Goal: Find specific page/section: Find specific page/section

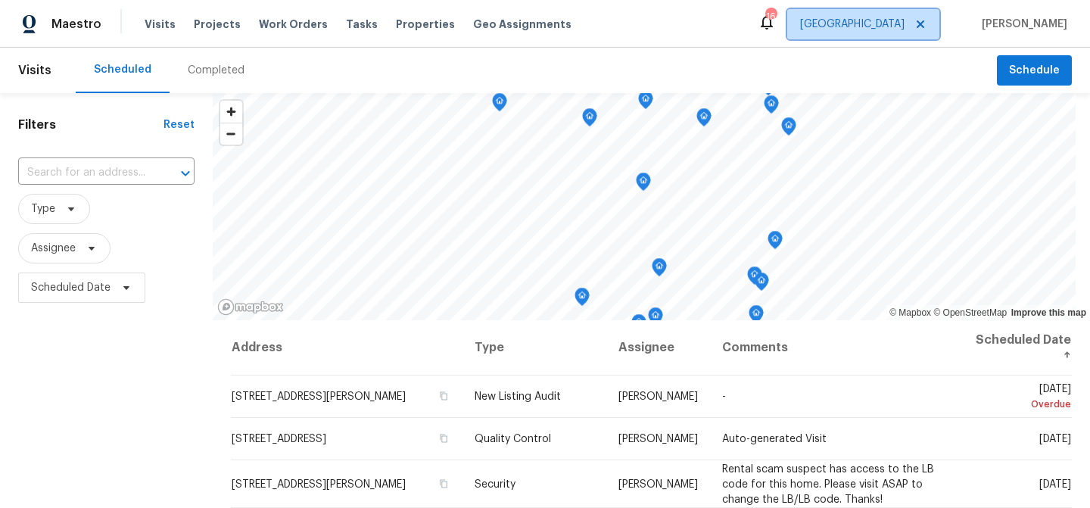
click at [927, 22] on icon at bounding box center [921, 24] width 12 height 12
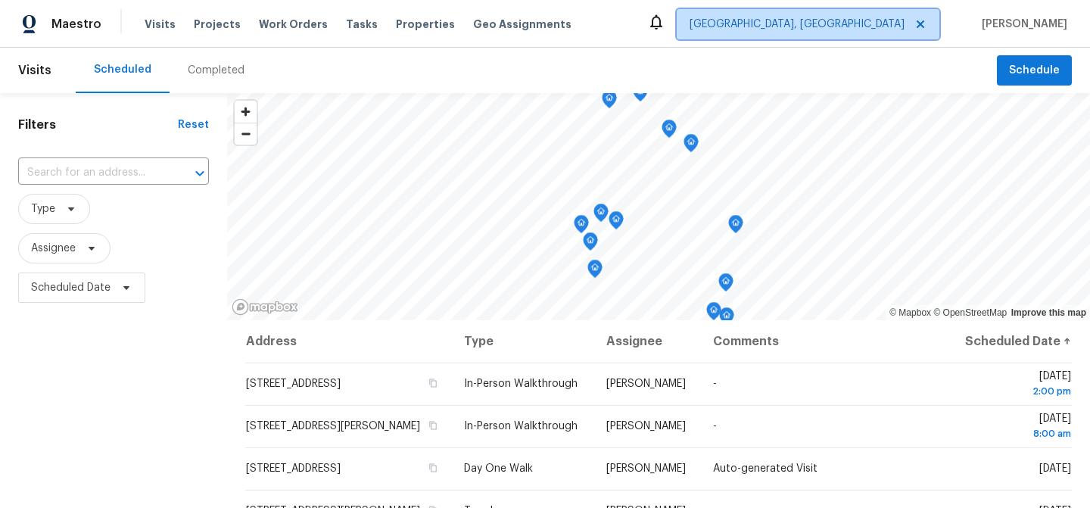
click at [893, 28] on span "[GEOGRAPHIC_DATA], [GEOGRAPHIC_DATA]" at bounding box center [797, 24] width 215 height 15
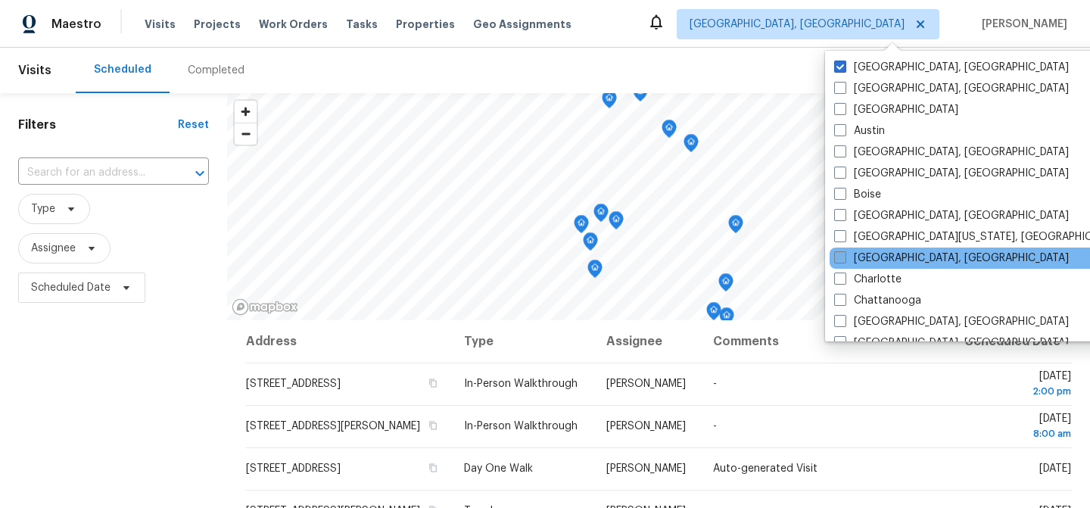
scroll to position [678, 0]
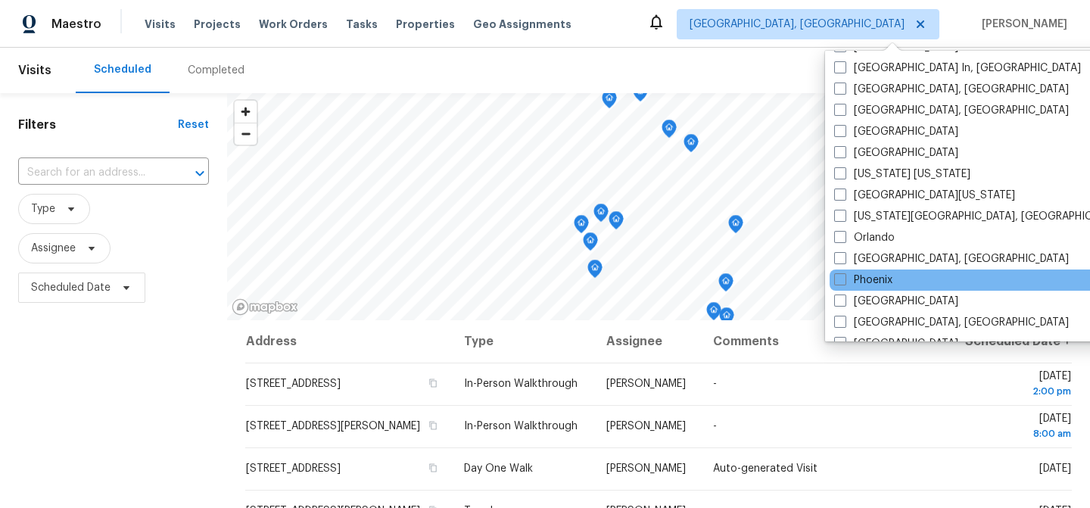
click at [907, 276] on div "Phoenix" at bounding box center [982, 280] width 305 height 21
click at [889, 281] on label "Phoenix" at bounding box center [863, 280] width 58 height 15
click at [844, 281] on input "Phoenix" at bounding box center [839, 278] width 10 height 10
checkbox input "true"
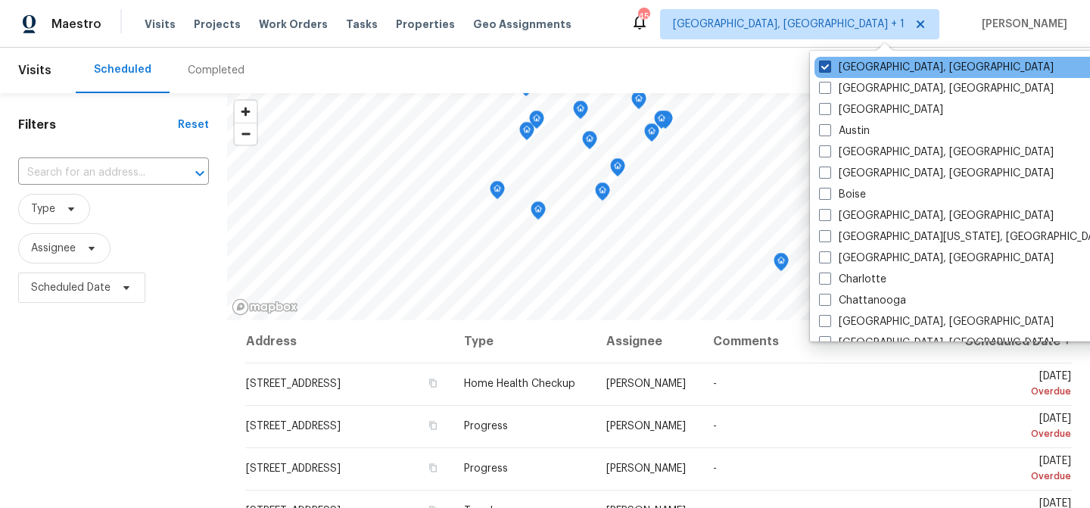
click at [869, 69] on label "[GEOGRAPHIC_DATA], [GEOGRAPHIC_DATA]" at bounding box center [936, 67] width 235 height 15
click at [829, 69] on input "[GEOGRAPHIC_DATA], [GEOGRAPHIC_DATA]" at bounding box center [824, 65] width 10 height 10
checkbox input "false"
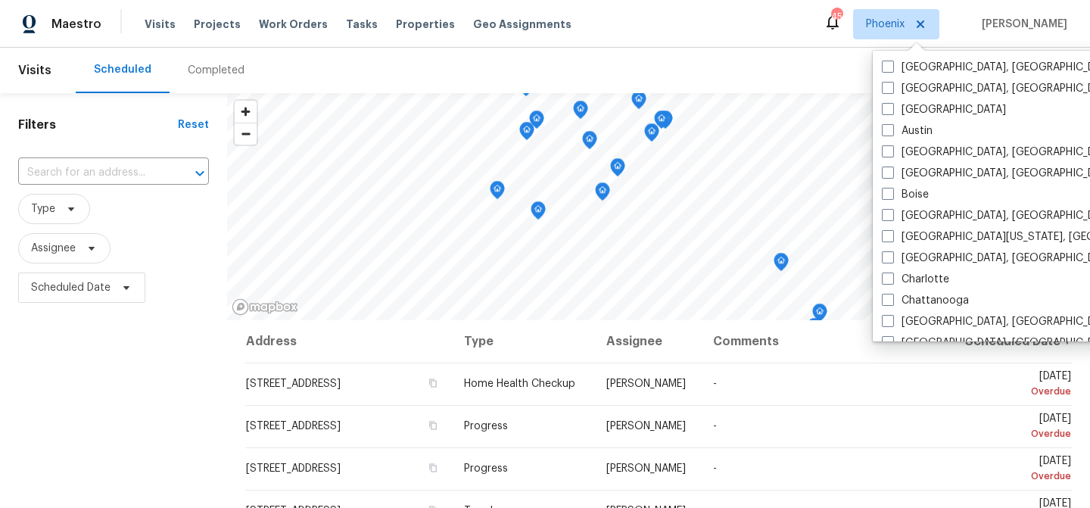
click at [398, 76] on div "Scheduled Completed" at bounding box center [536, 70] width 921 height 45
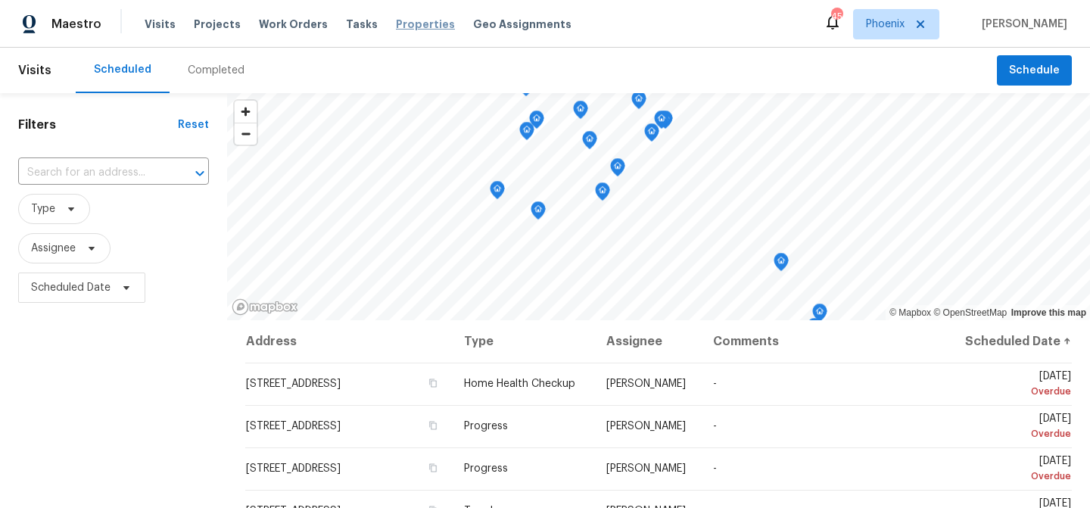
click at [396, 22] on span "Properties" at bounding box center [425, 24] width 59 height 15
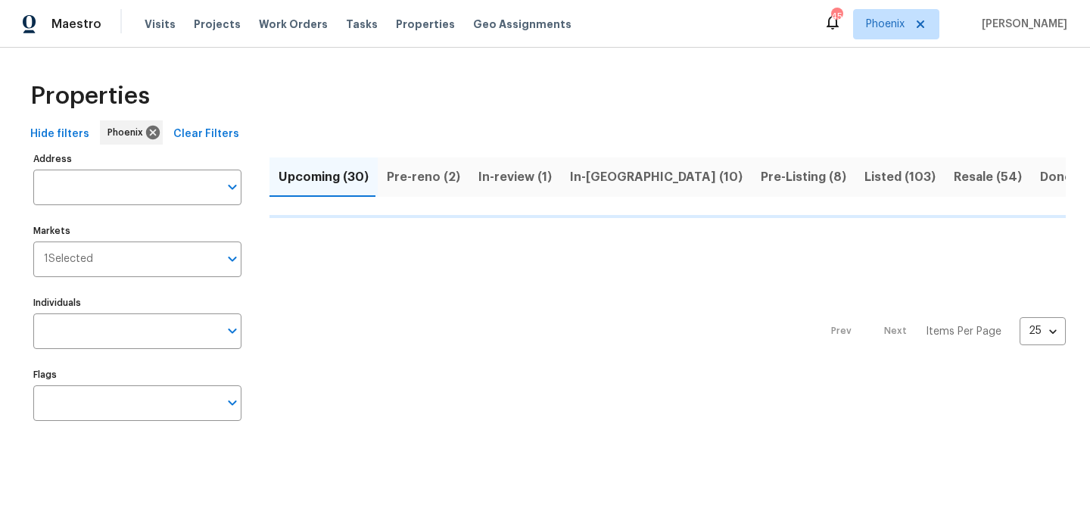
click at [761, 180] on span "Pre-Listing (8)" at bounding box center [804, 177] width 86 height 21
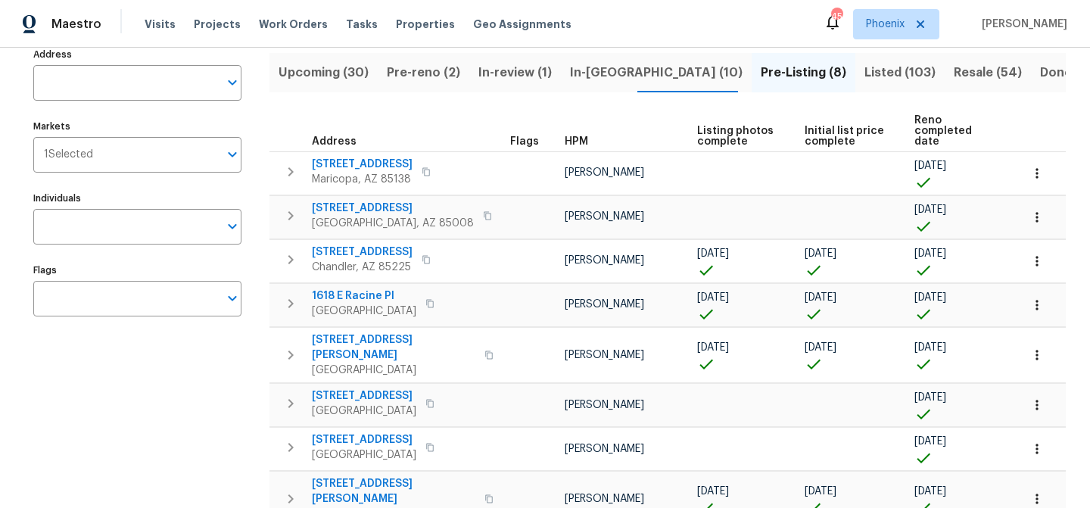
scroll to position [95, 0]
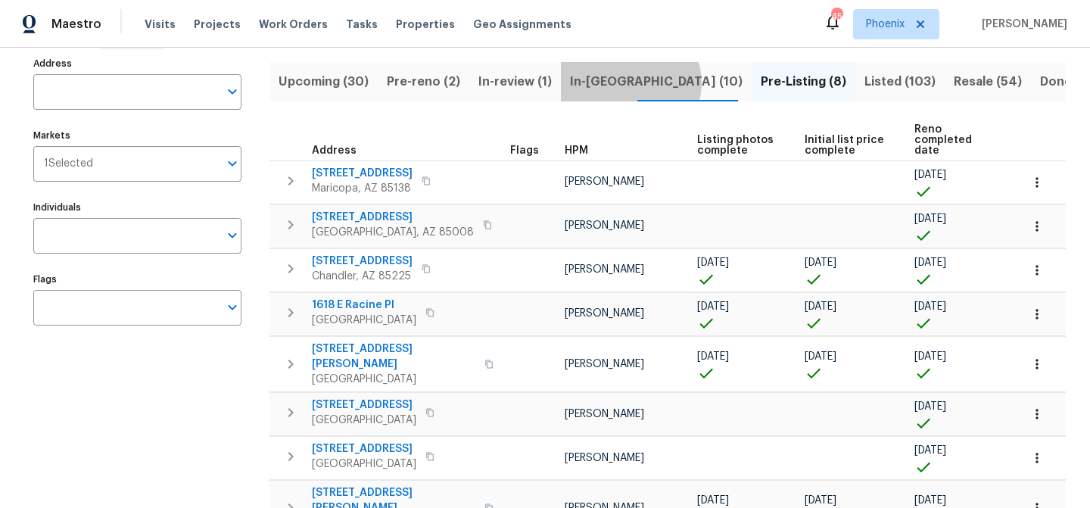
click at [620, 83] on span "In-[GEOGRAPHIC_DATA] (10)" at bounding box center [656, 81] width 173 height 21
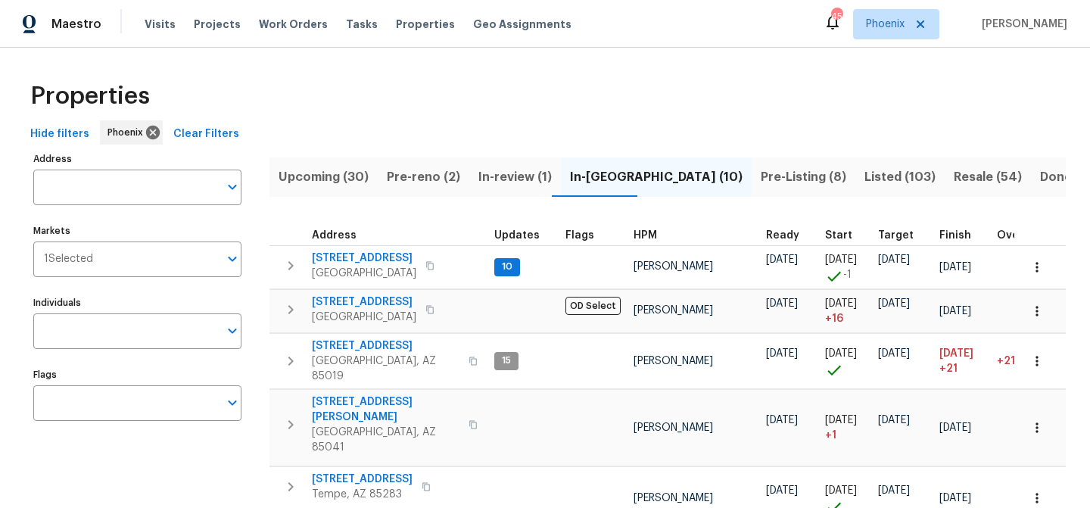
click at [524, 167] on span "In-review (1)" at bounding box center [514, 177] width 73 height 21
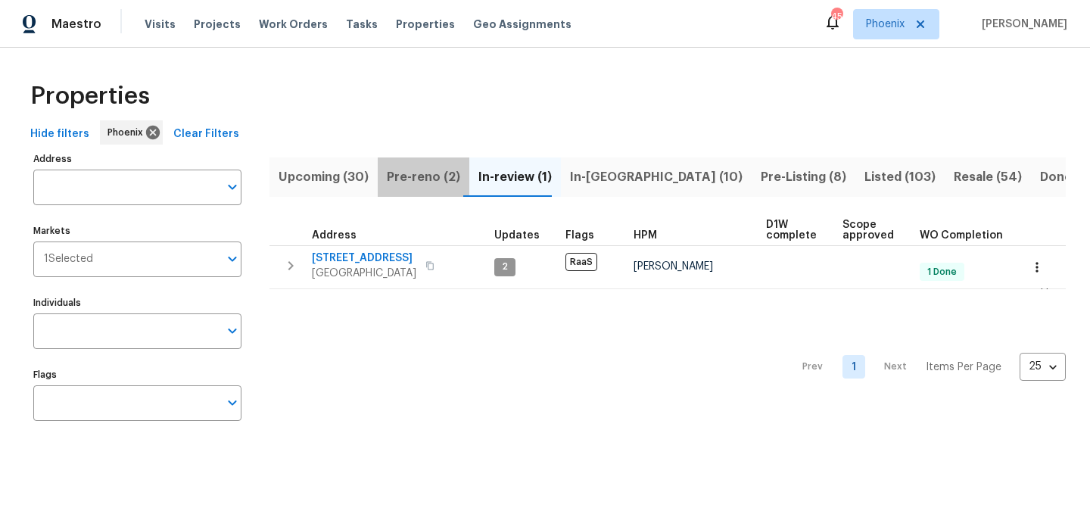
click at [427, 170] on span "Pre-reno (2)" at bounding box center [423, 177] width 73 height 21
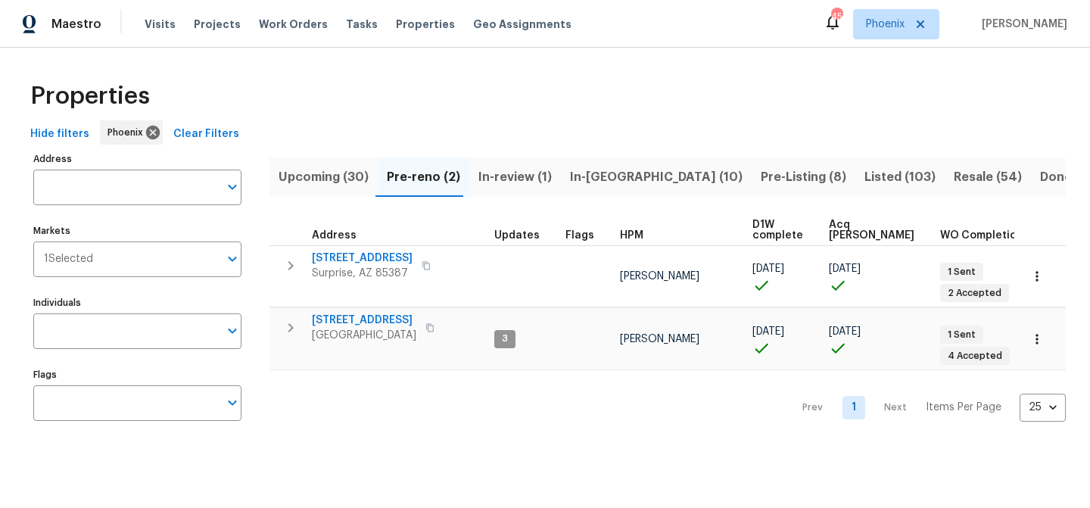
click at [329, 167] on span "Upcoming (30)" at bounding box center [324, 177] width 90 height 21
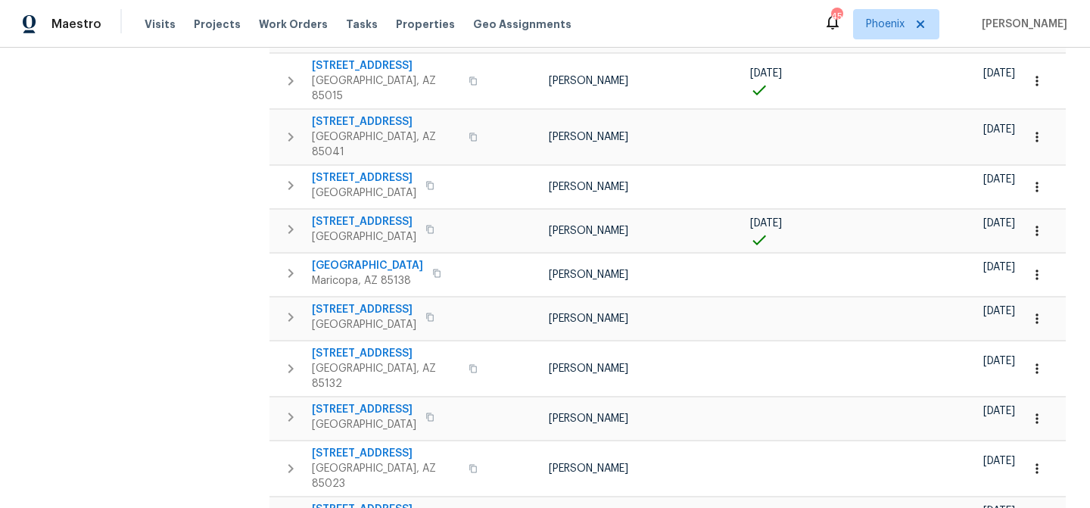
scroll to position [906, 0]
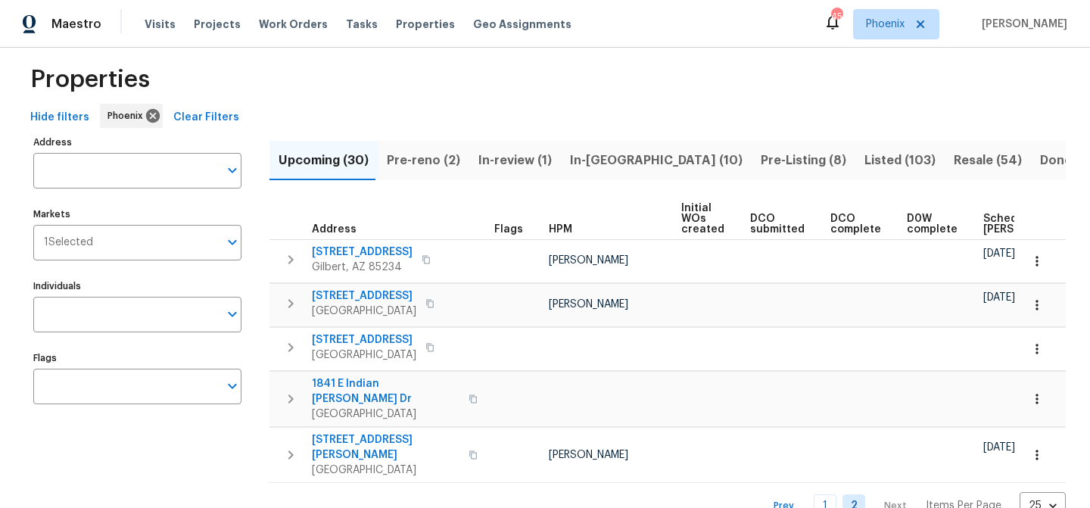
scroll to position [18, 0]
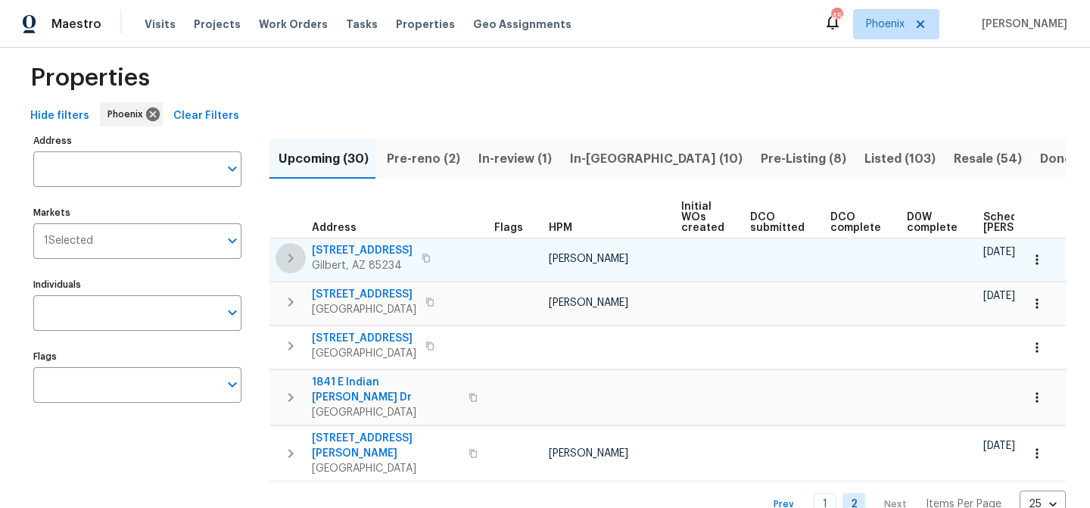
click at [301, 254] on button "button" at bounding box center [291, 258] width 30 height 30
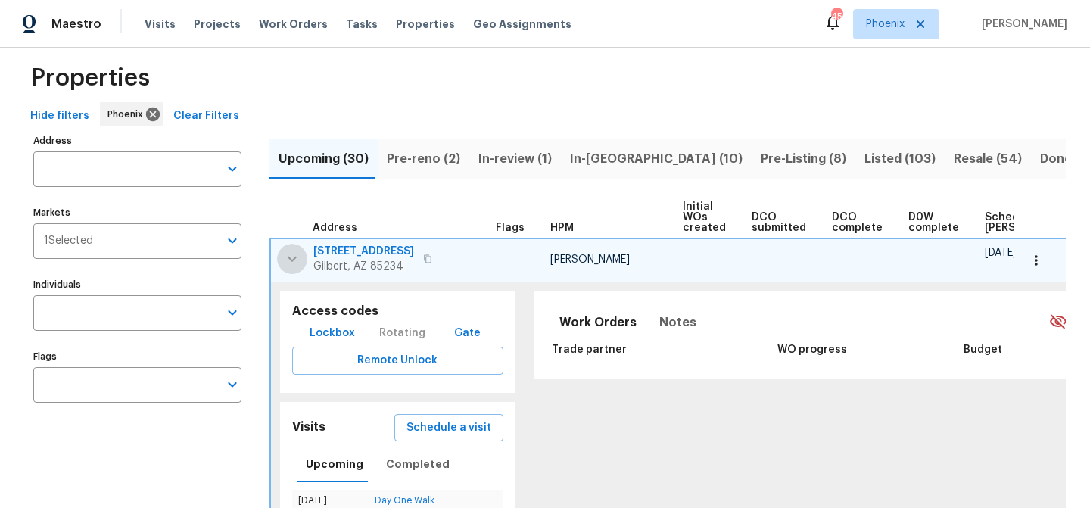
click at [297, 258] on icon "button" at bounding box center [292, 259] width 18 height 18
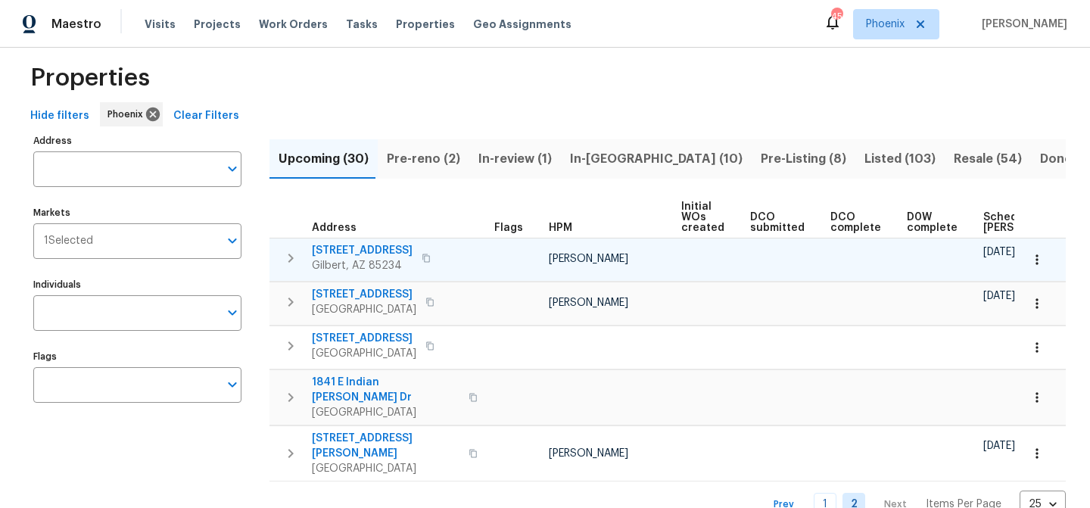
click at [349, 249] on span "[STREET_ADDRESS]" at bounding box center [362, 250] width 101 height 15
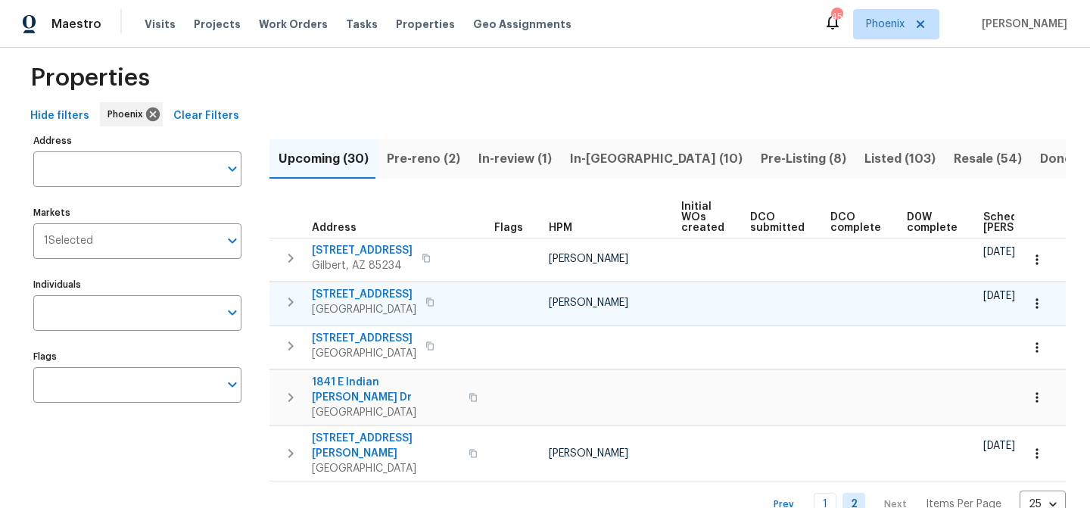
scroll to position [40, 0]
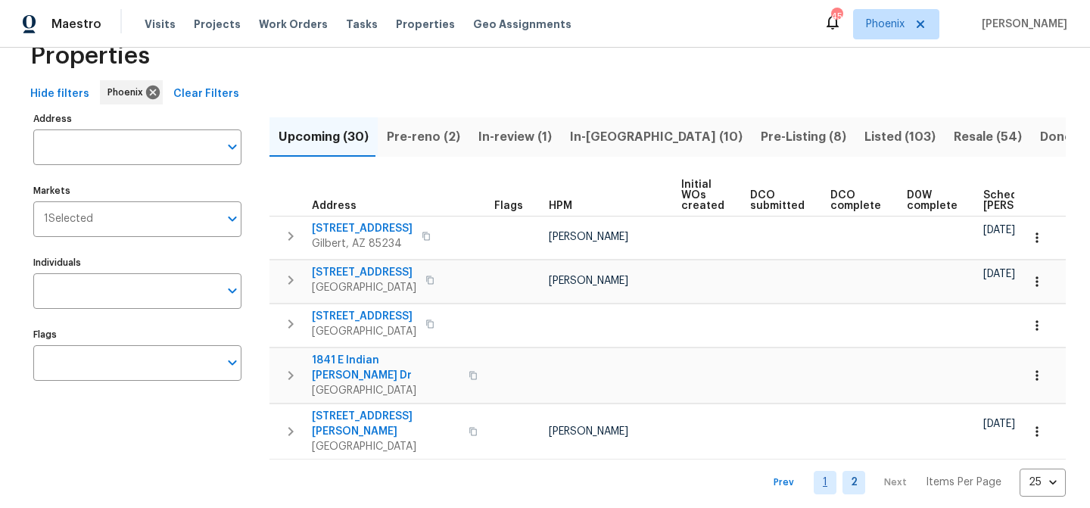
click at [828, 471] on link "1" at bounding box center [825, 482] width 23 height 23
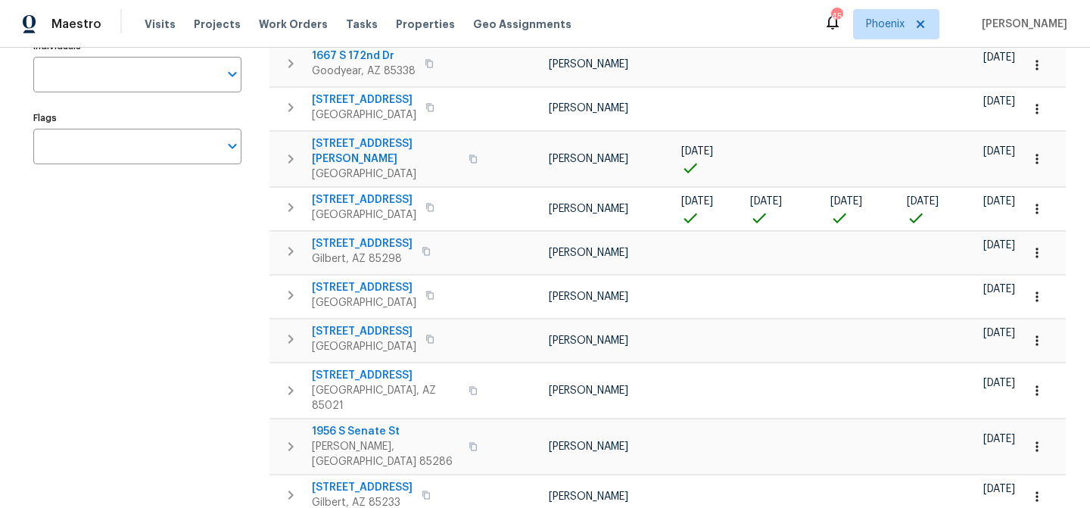
scroll to position [24, 0]
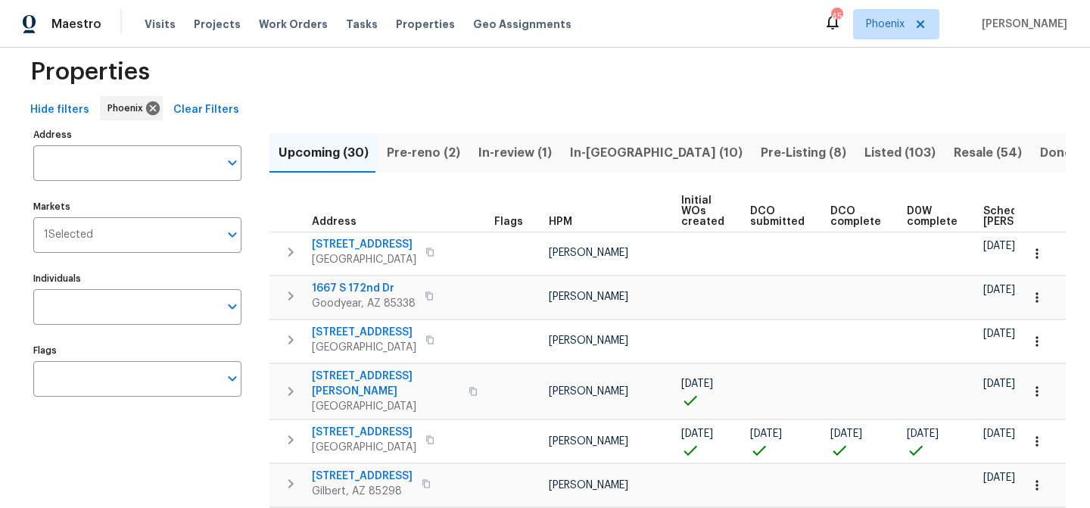
click at [434, 151] on span "Pre-reno (2)" at bounding box center [423, 152] width 73 height 21
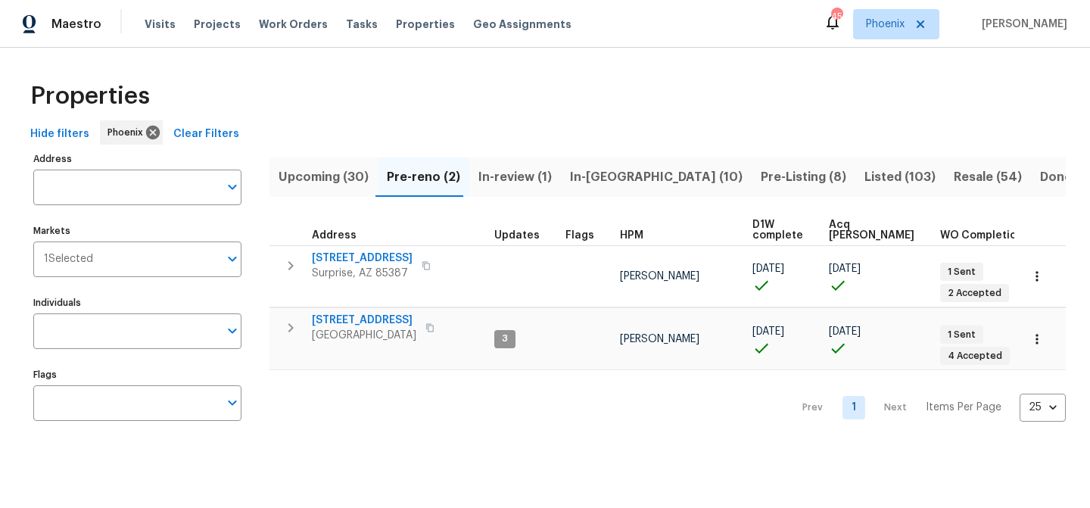
click at [507, 172] on span "In-review (1)" at bounding box center [514, 177] width 73 height 21
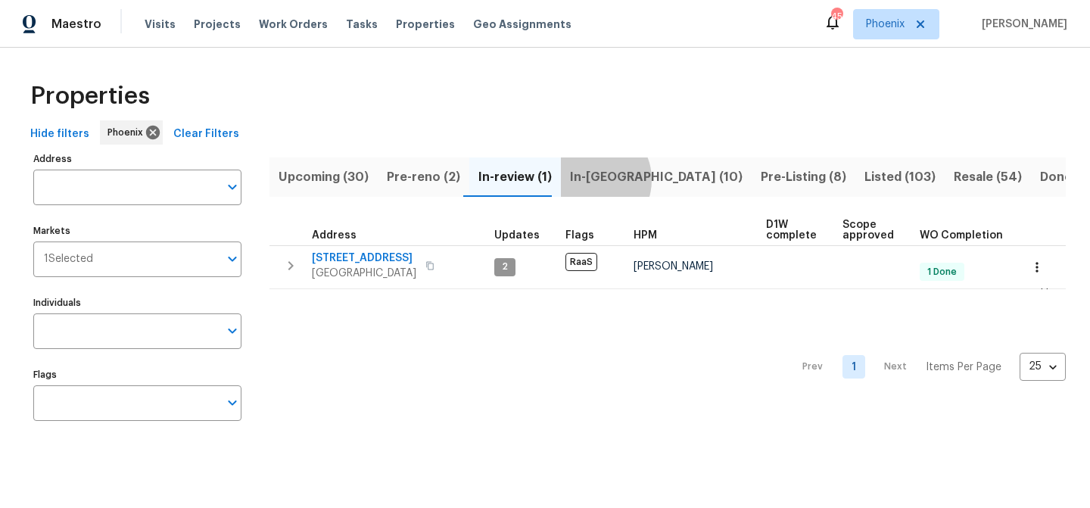
click at [581, 179] on span "In-[GEOGRAPHIC_DATA] (10)" at bounding box center [656, 177] width 173 height 21
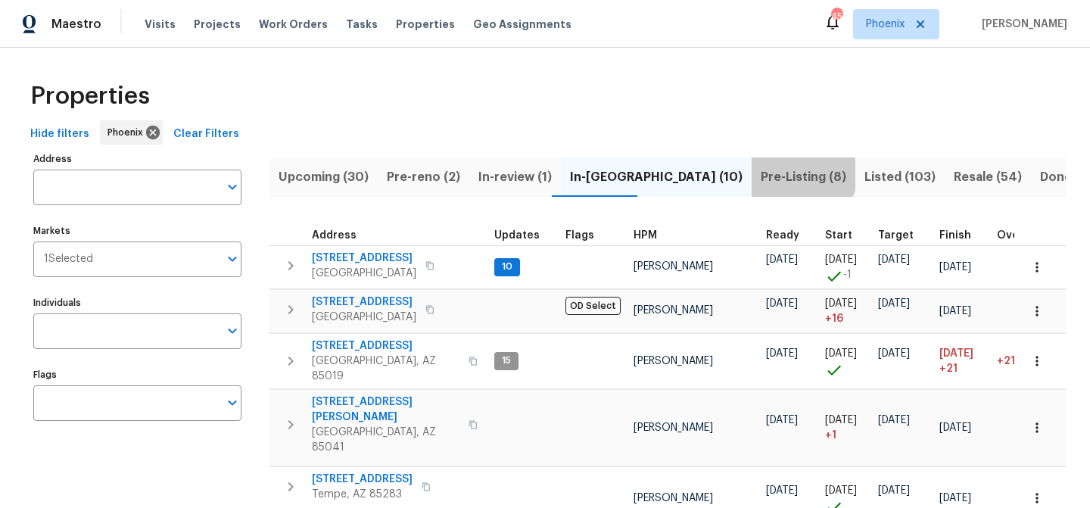
click at [752, 165] on button "Pre-Listing (8)" at bounding box center [804, 176] width 104 height 39
